Goal: Task Accomplishment & Management: Use online tool/utility

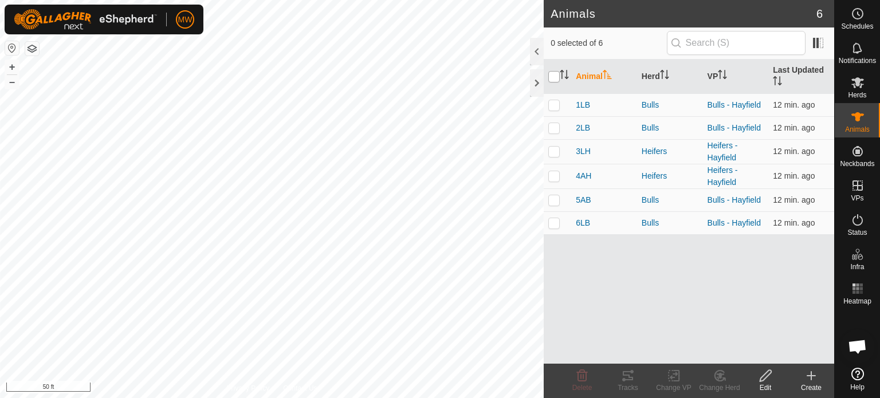
click at [552, 76] on input "checkbox" at bounding box center [553, 76] width 11 height 11
checkbox input "true"
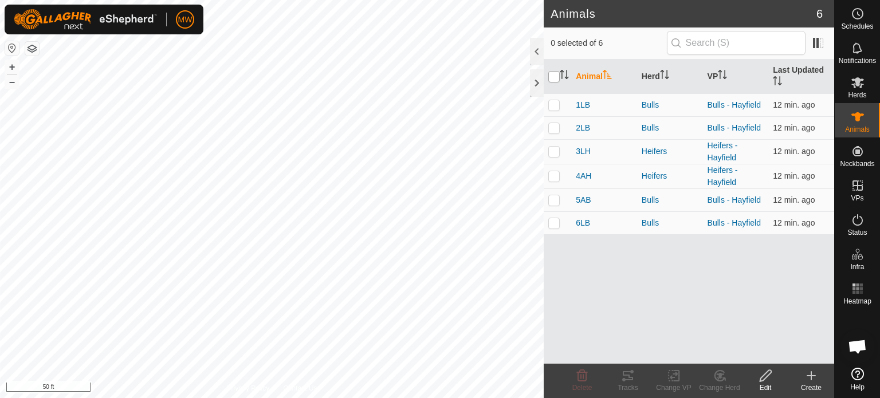
checkbox input "true"
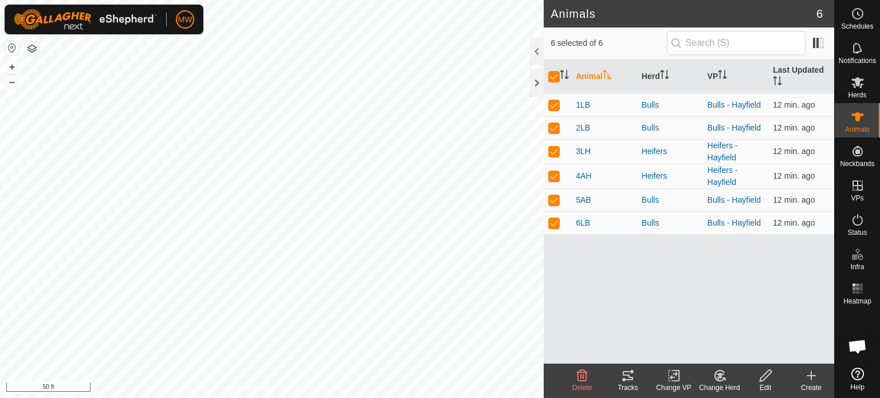
click at [631, 375] on icon at bounding box center [628, 376] width 14 height 14
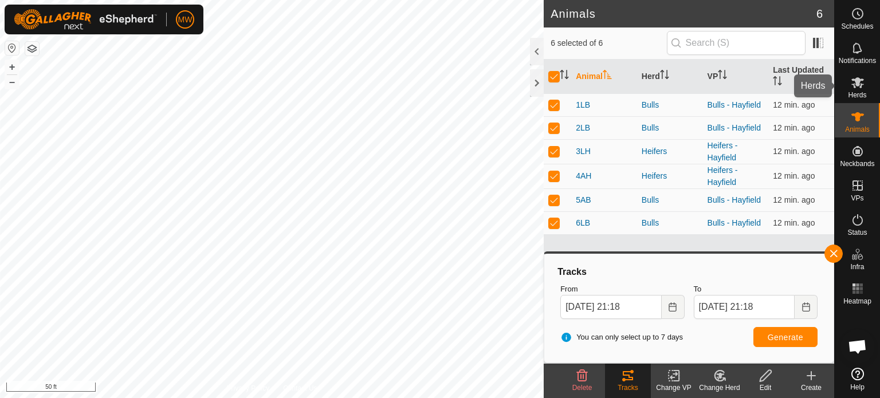
click at [855, 86] on icon at bounding box center [858, 83] width 14 height 14
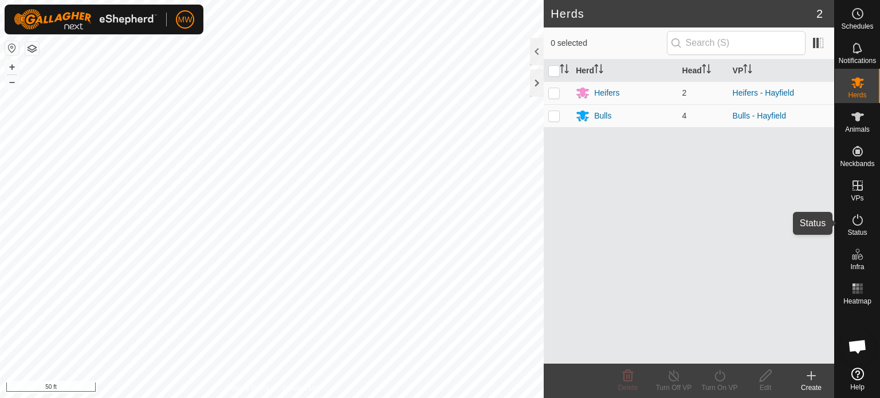
click at [851, 219] on icon at bounding box center [858, 220] width 14 height 14
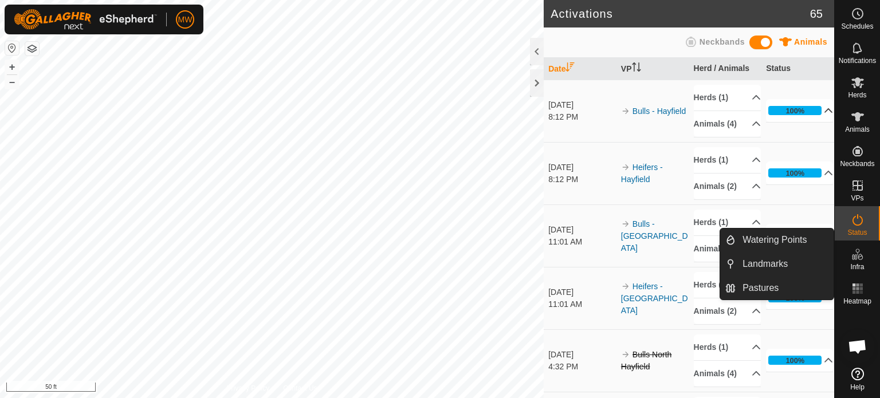
click at [818, 112] on p-accordion-header "100%" at bounding box center [799, 110] width 67 height 23
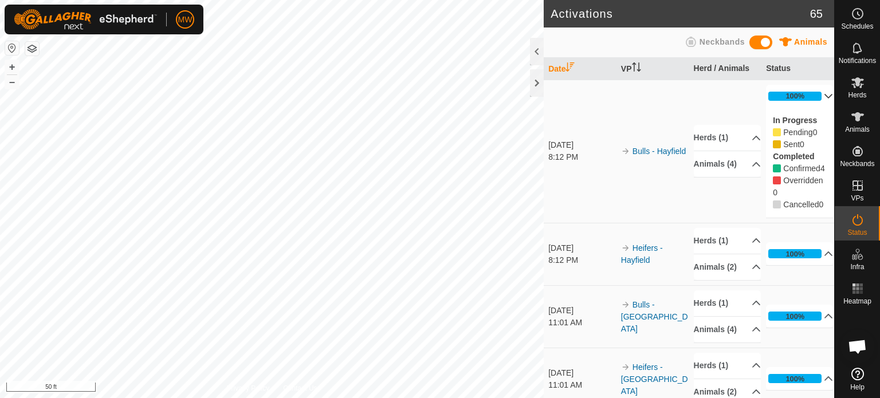
click at [813, 92] on p-accordion-header "100%" at bounding box center [799, 96] width 67 height 23
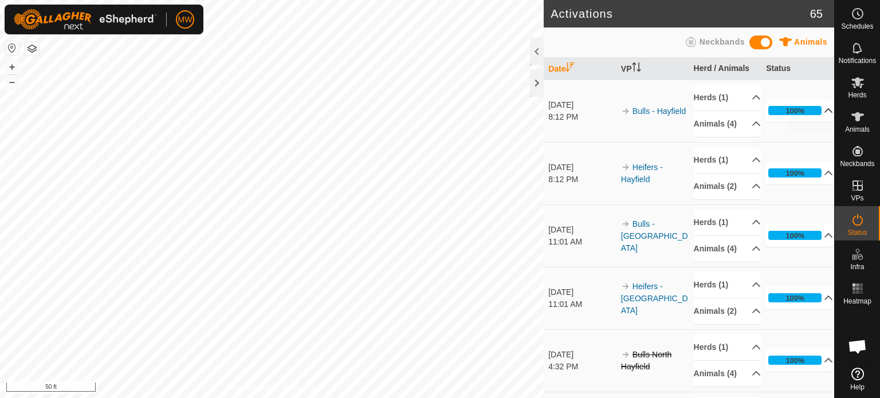
click at [848, 119] on es-animals-svg-icon at bounding box center [857, 117] width 21 height 18
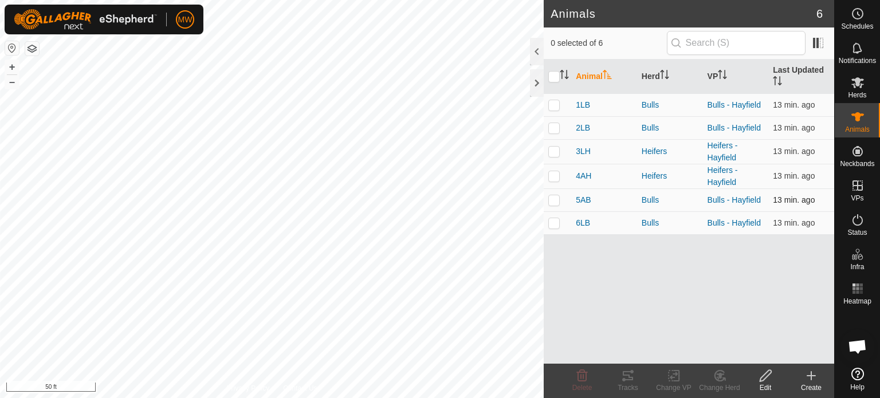
click at [550, 194] on td at bounding box center [557, 199] width 27 height 23
drag, startPoint x: 616, startPoint y: 372, endPoint x: 623, endPoint y: 372, distance: 6.9
click at [623, 372] on tracks-svg-icon at bounding box center [628, 376] width 46 height 14
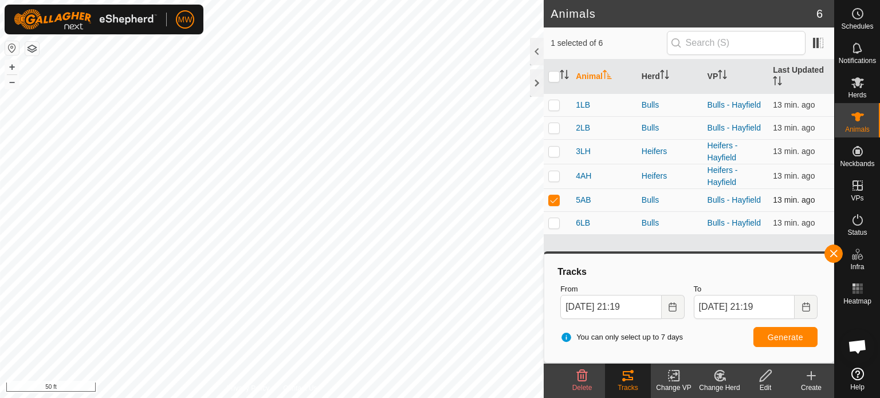
click at [557, 205] on td at bounding box center [557, 199] width 27 height 23
checkbox input "false"
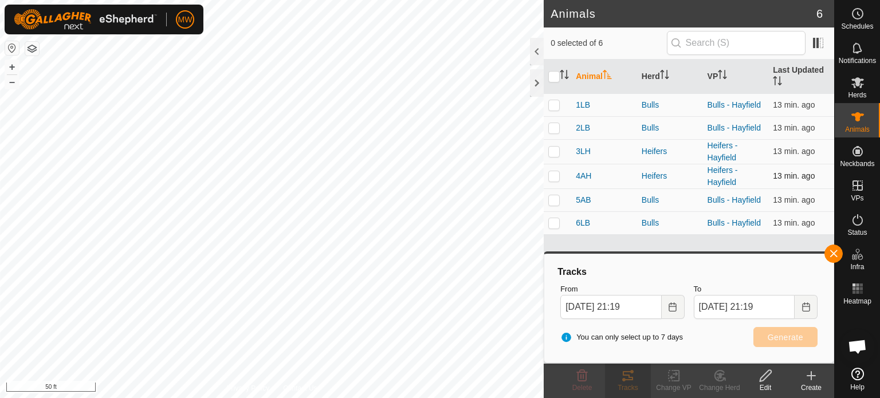
click at [558, 175] on p-checkbox at bounding box center [553, 175] width 11 height 9
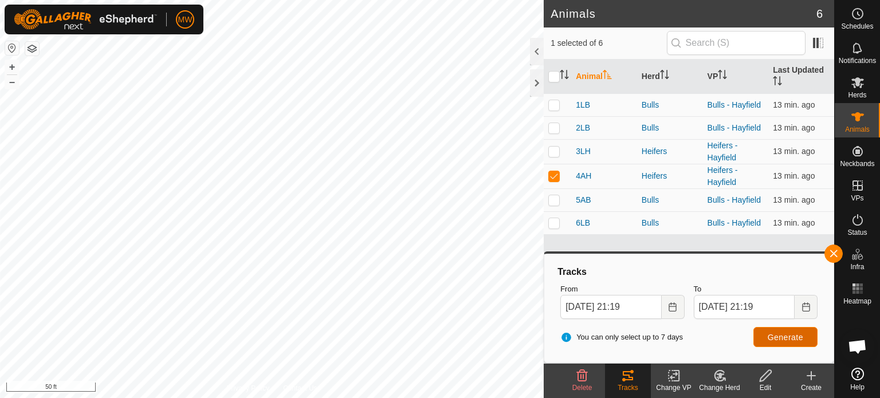
click at [801, 344] on button "Generate" at bounding box center [785, 337] width 64 height 20
click at [550, 176] on p-checkbox at bounding box center [553, 175] width 11 height 9
checkbox input "false"
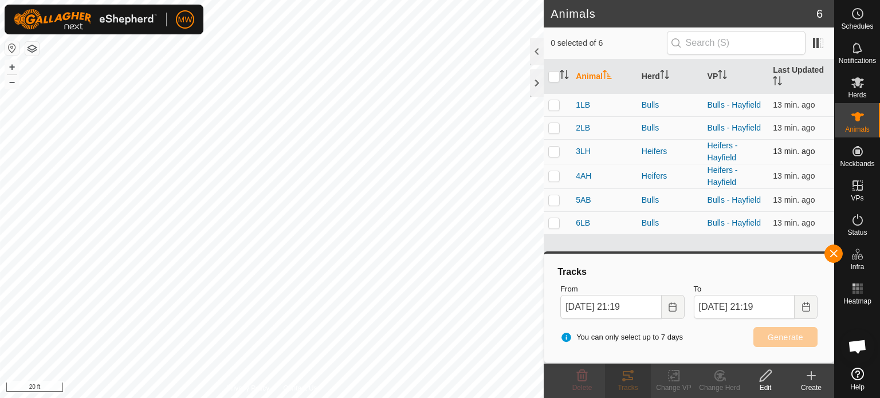
click at [554, 154] on p-checkbox at bounding box center [553, 151] width 11 height 9
checkbox input "true"
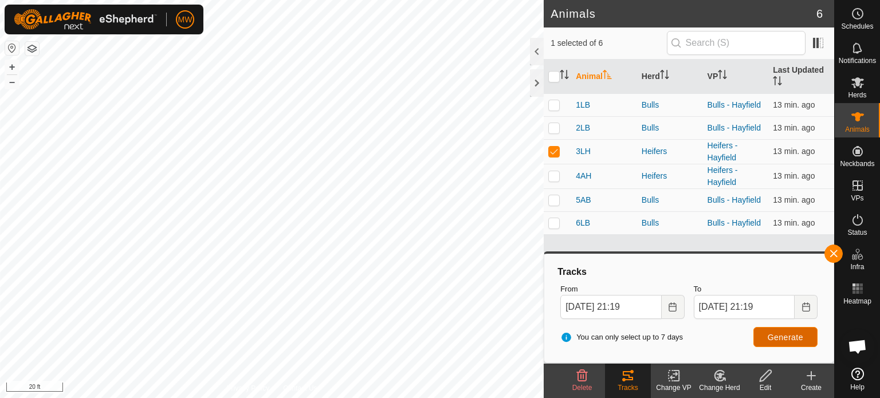
click at [808, 336] on button "Generate" at bounding box center [785, 337] width 64 height 20
click at [550, 72] on input "checkbox" at bounding box center [553, 76] width 11 height 11
checkbox input "true"
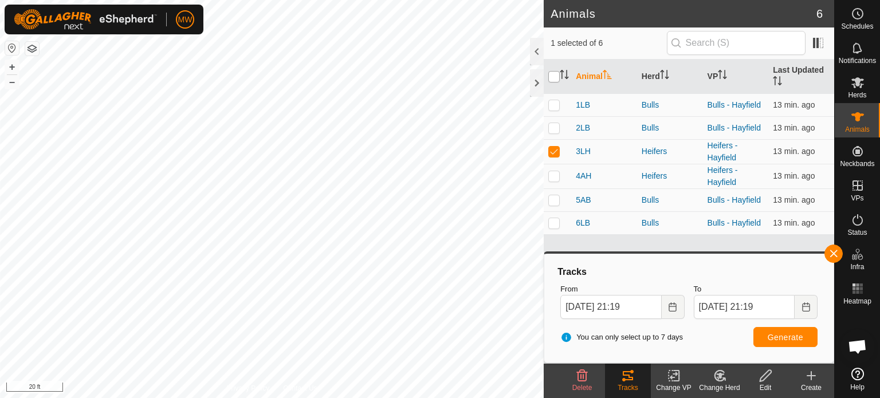
checkbox input "true"
click at [797, 343] on button "Generate" at bounding box center [785, 337] width 64 height 20
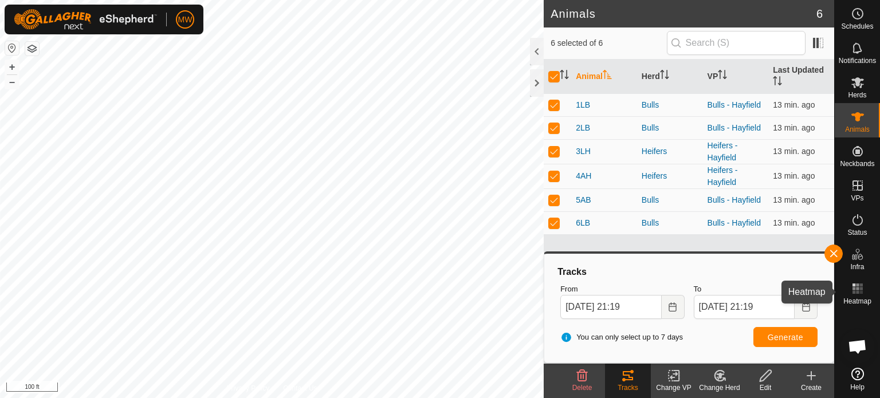
click at [853, 293] on rect at bounding box center [853, 292] width 3 height 3
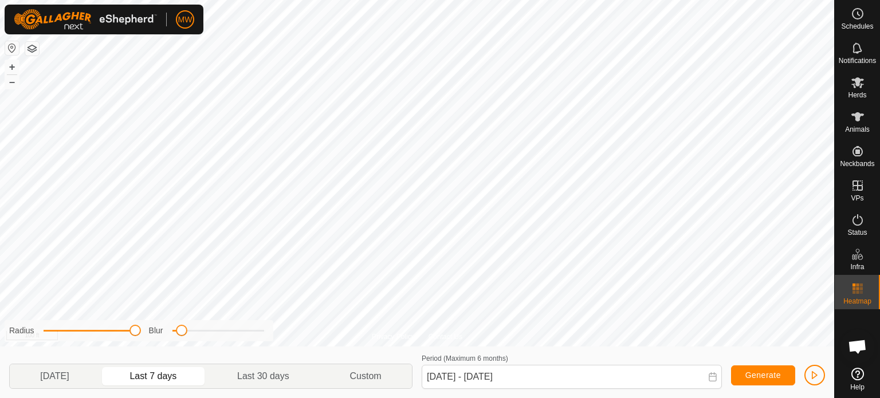
click at [213, 345] on div "Privacy Policy Contact Us 4AH + – ⇧ i 100 ft Radius Blur [DATE] Last 7 days Las…" at bounding box center [417, 199] width 834 height 398
drag, startPoint x: 182, startPoint y: 329, endPoint x: 456, endPoint y: 361, distance: 276.2
click at [456, 361] on div "Radius Blur [DATE] Last 7 days Last 30 days Custom Period (Maximum 6 months) [D…" at bounding box center [417, 373] width 834 height 52
click at [66, 372] on p-togglebutton "[DATE]" at bounding box center [55, 376] width 90 height 24
type input "[DATE] - [DATE]"
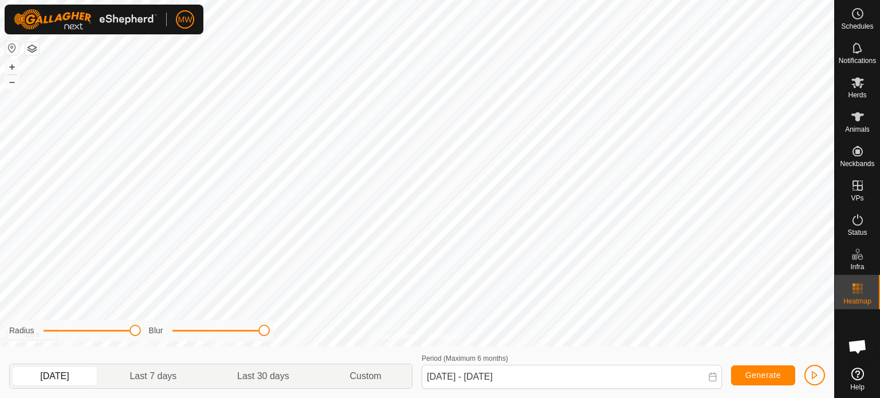
drag, startPoint x: 262, startPoint y: 335, endPoint x: 426, endPoint y: 335, distance: 164.4
click at [426, 335] on div "Privacy Policy Contact Us 4AH + – ⇧ i 100 ft Radius Blur [DATE] Last 7 days Las…" at bounding box center [417, 199] width 834 height 398
